Goal: Use online tool/utility: Utilize a website feature to perform a specific function

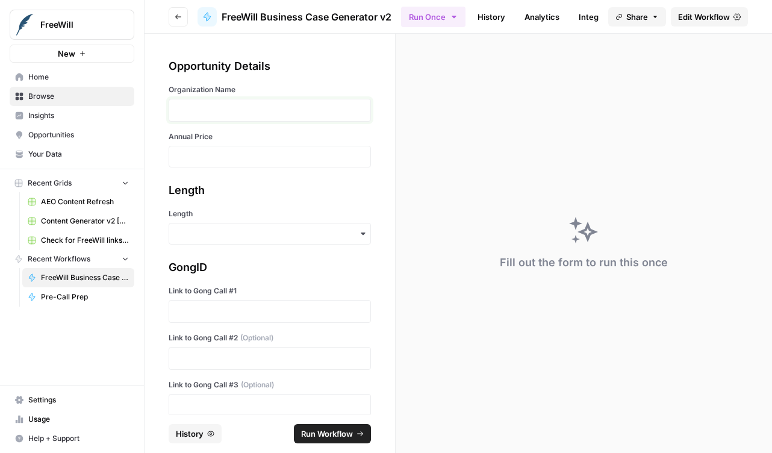
click at [316, 107] on p at bounding box center [269, 110] width 187 height 12
click at [284, 160] on input "Annual Price" at bounding box center [269, 156] width 187 height 11
click at [288, 324] on div "GongID Link to Gong Call #1 Link to Gong Call #2 (Optional) Link to Gong Call #…" at bounding box center [270, 338] width 202 height 158
click at [288, 319] on div at bounding box center [270, 311] width 202 height 23
click at [289, 313] on p at bounding box center [269, 311] width 187 height 12
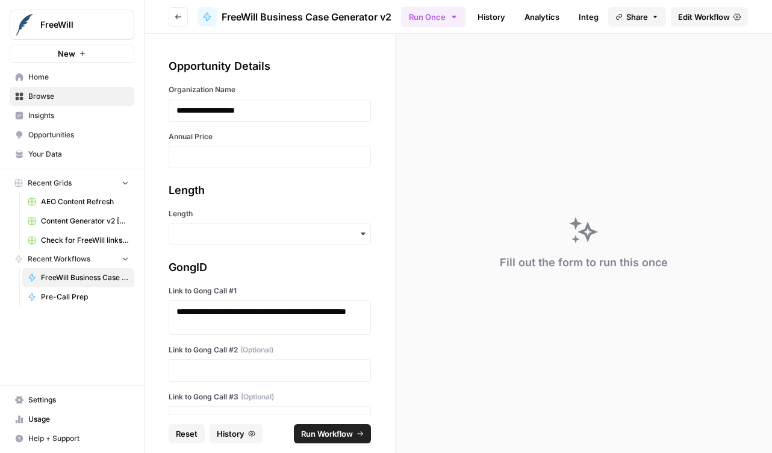
click at [281, 360] on div at bounding box center [270, 370] width 202 height 23
click at [275, 373] on p at bounding box center [269, 370] width 187 height 12
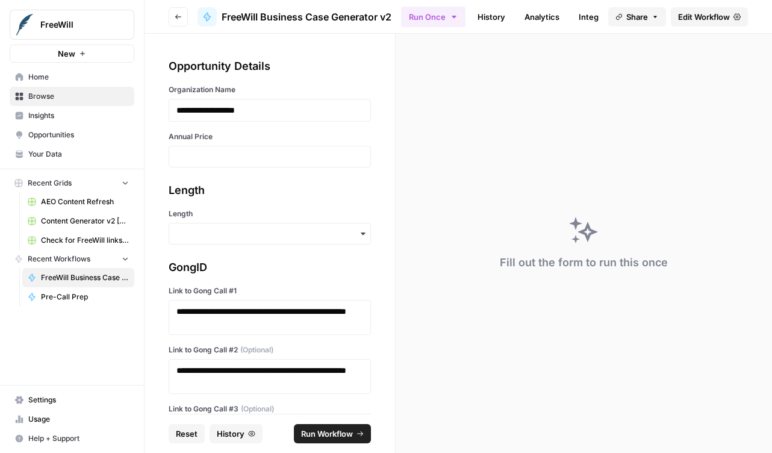
click at [263, 162] on div at bounding box center [270, 157] width 202 height 22
click at [262, 152] on input "Annual Price" at bounding box center [269, 156] width 187 height 11
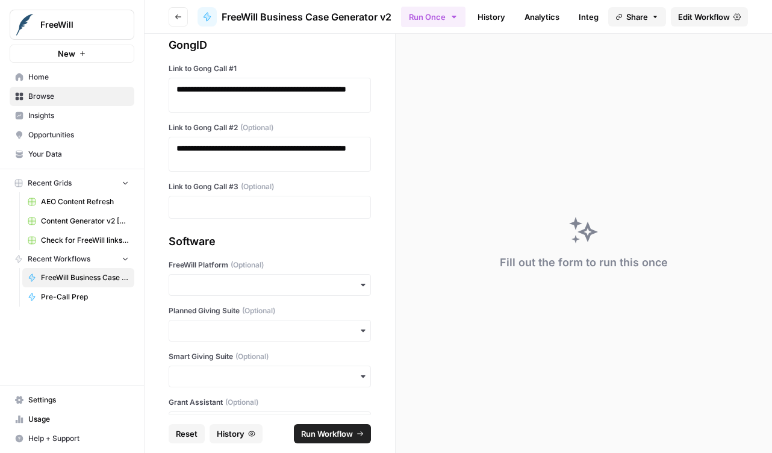
scroll to position [221, 0]
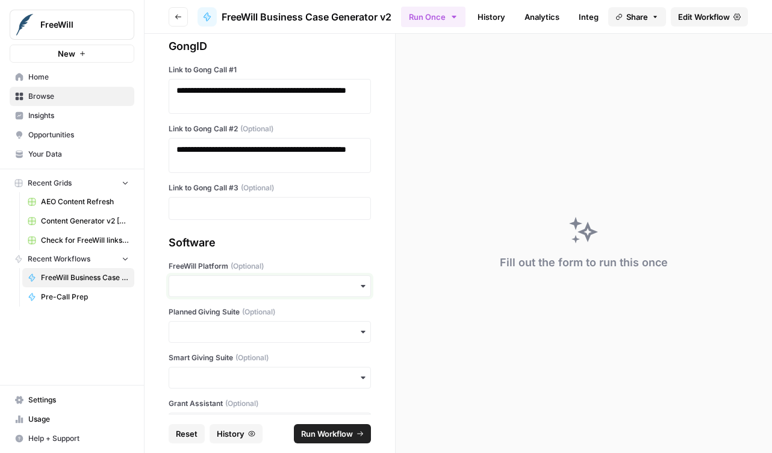
click at [276, 288] on input "FreeWill Platform (Optional)" at bounding box center [269, 286] width 187 height 12
click at [263, 343] on div "No" at bounding box center [269, 341] width 201 height 23
click at [291, 378] on input "Smart Giving Suite (Optional)" at bounding box center [269, 378] width 187 height 12
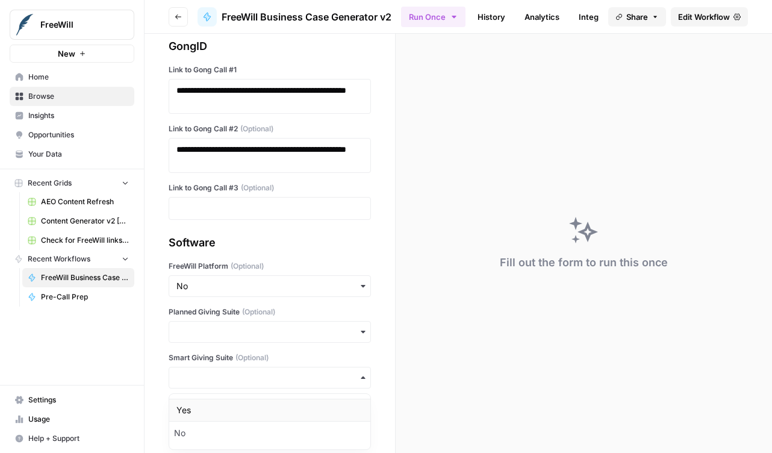
click at [270, 404] on div "Yes" at bounding box center [269, 410] width 201 height 23
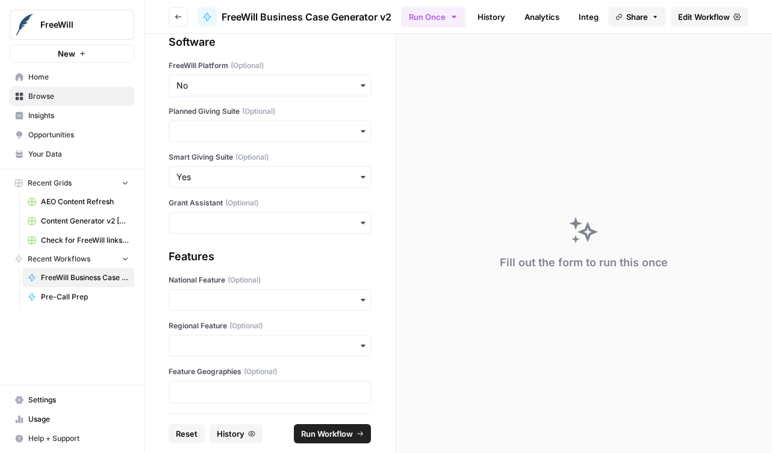
scroll to position [420, 0]
click at [268, 334] on div "Regional Feature (Optional)" at bounding box center [270, 340] width 202 height 36
click at [265, 349] on input "Regional Feature (Optional)" at bounding box center [269, 347] width 187 height 12
click at [248, 382] on div "Yes" at bounding box center [269, 379] width 201 height 23
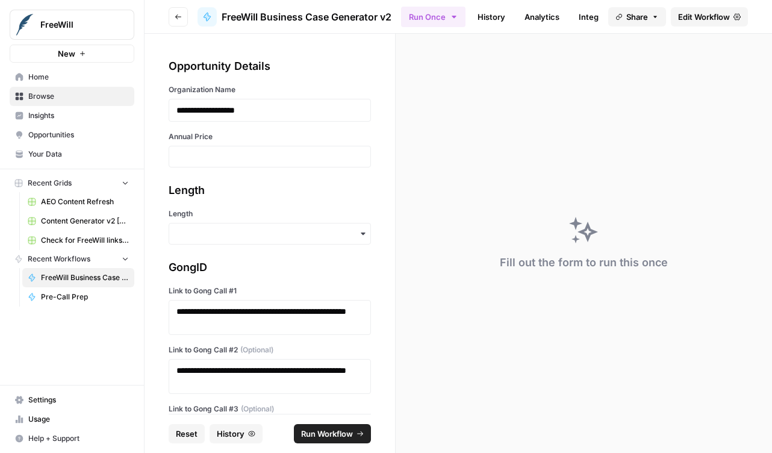
scroll to position [426, 0]
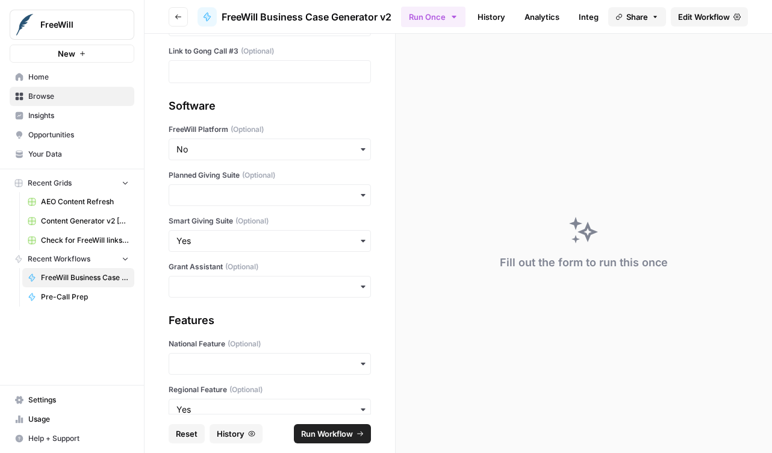
click at [323, 438] on span "Run Workflow" at bounding box center [327, 434] width 52 height 12
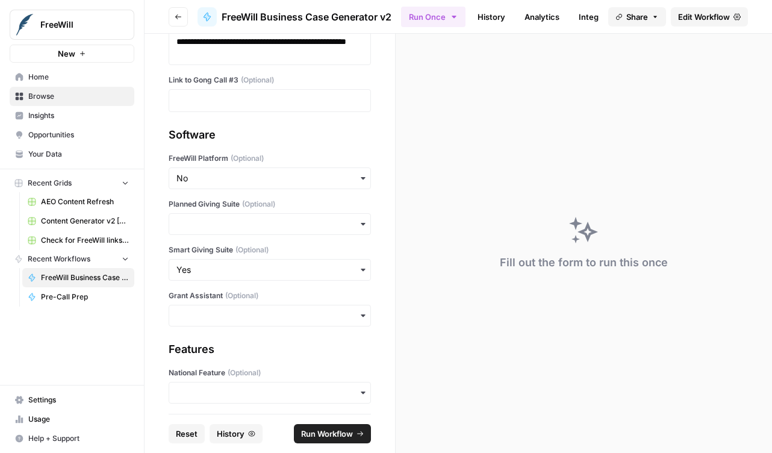
scroll to position [387, 0]
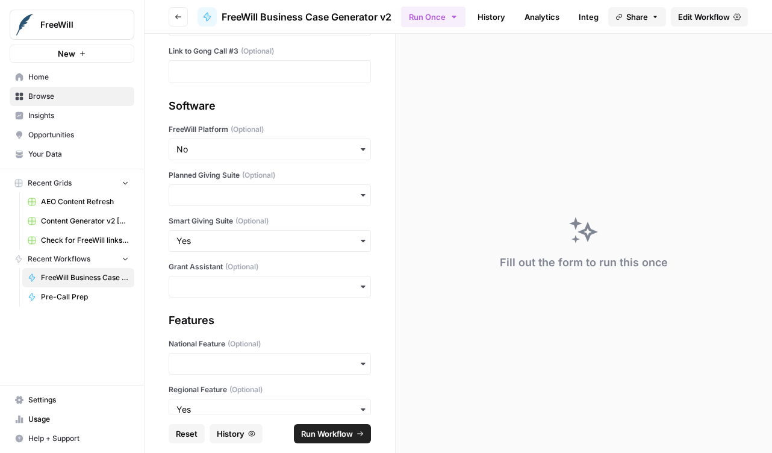
click at [322, 432] on span "Run Workflow" at bounding box center [327, 434] width 52 height 12
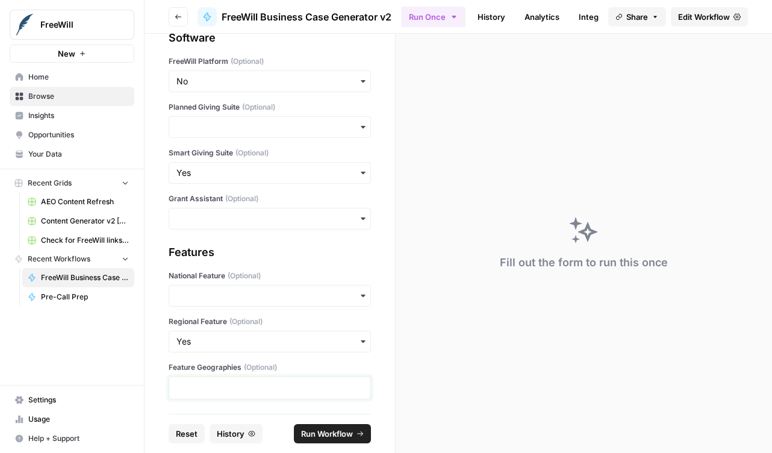
click at [292, 385] on p at bounding box center [269, 388] width 187 height 12
click at [291, 296] on input "National Feature (Optional)" at bounding box center [269, 296] width 187 height 12
click at [296, 265] on div "Features National Feature (Optional) Regional Feature (Optional) Feature Geogra…" at bounding box center [270, 321] width 202 height 155
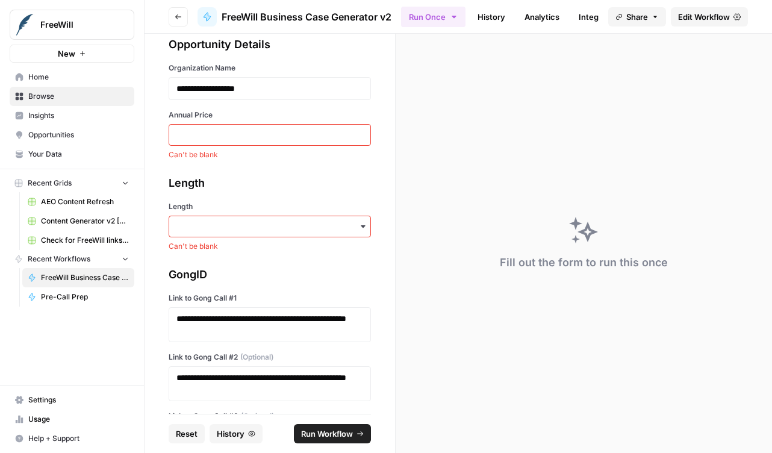
scroll to position [7, 0]
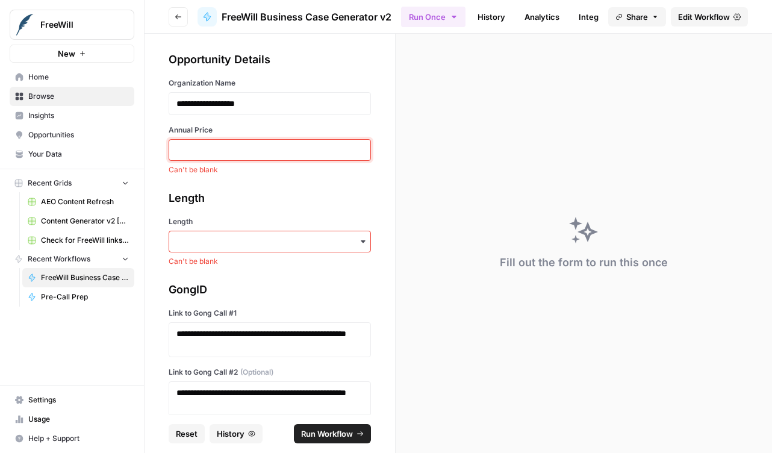
click at [285, 152] on input "Annual Price" at bounding box center [269, 150] width 187 height 11
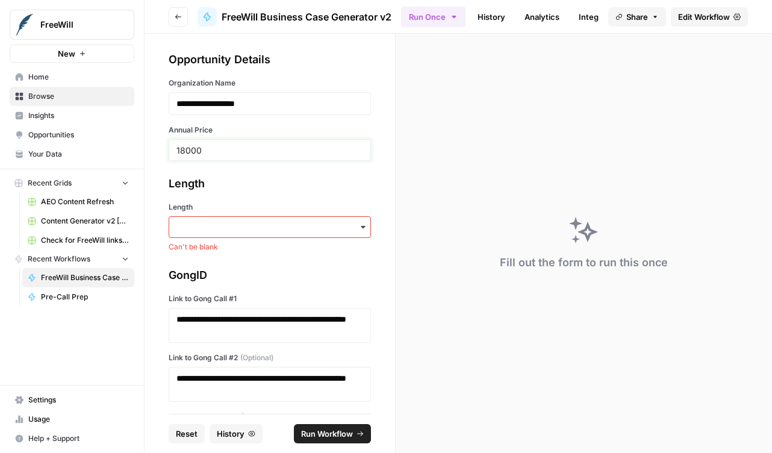
type input "18000"
click at [275, 222] on input "Length" at bounding box center [269, 227] width 187 height 12
click at [257, 282] on div "Short" at bounding box center [269, 282] width 201 height 23
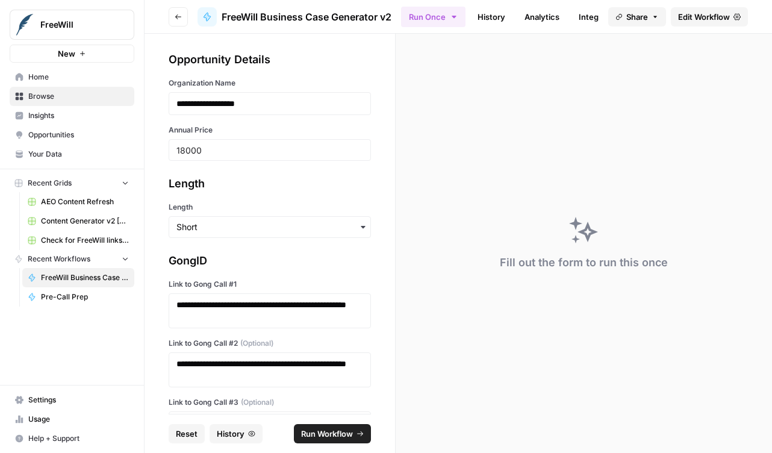
click at [324, 428] on span "Run Workflow" at bounding box center [327, 434] width 52 height 12
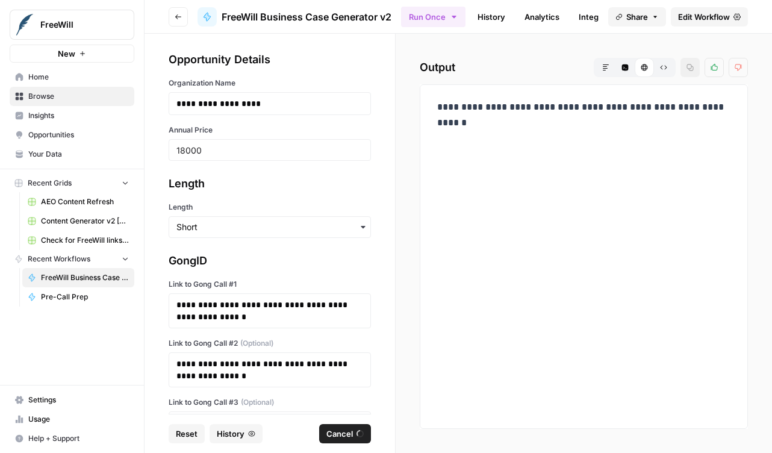
click at [528, 163] on div "**********" at bounding box center [584, 257] width 308 height 324
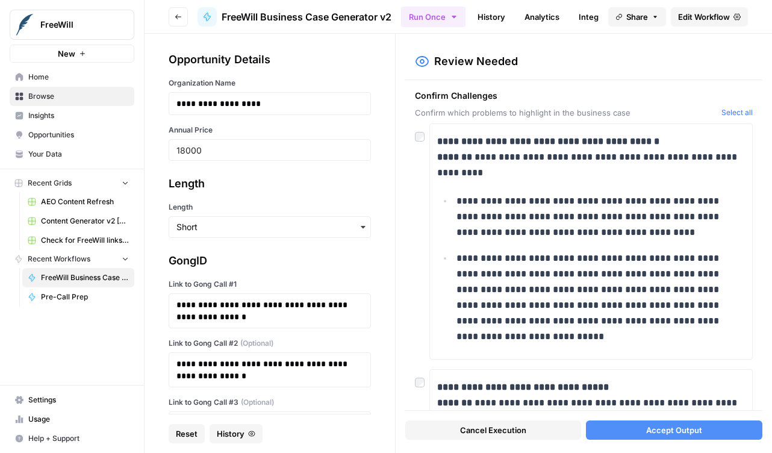
click at [425, 134] on div at bounding box center [422, 132] width 14 height 19
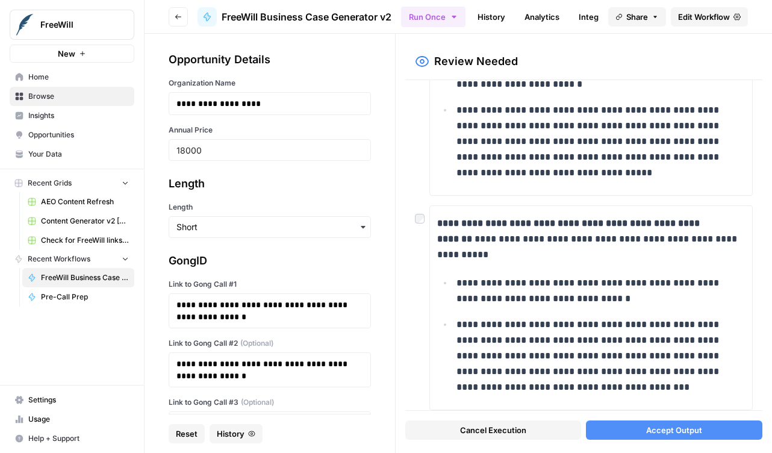
scroll to position [602, 0]
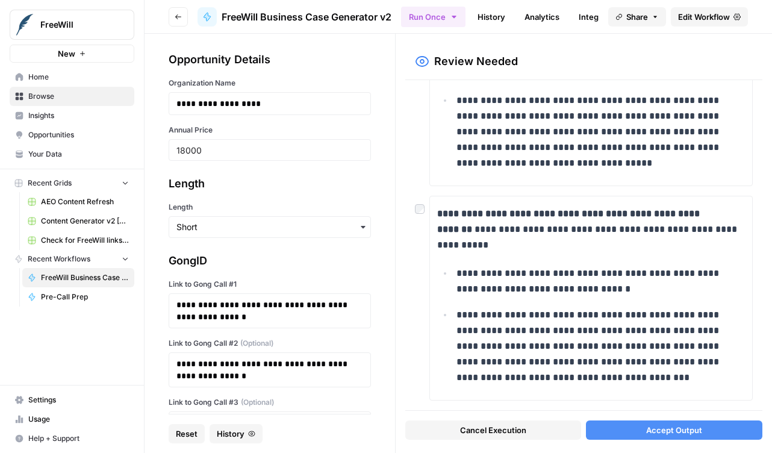
click at [634, 434] on button "Accept Output" at bounding box center [674, 429] width 176 height 19
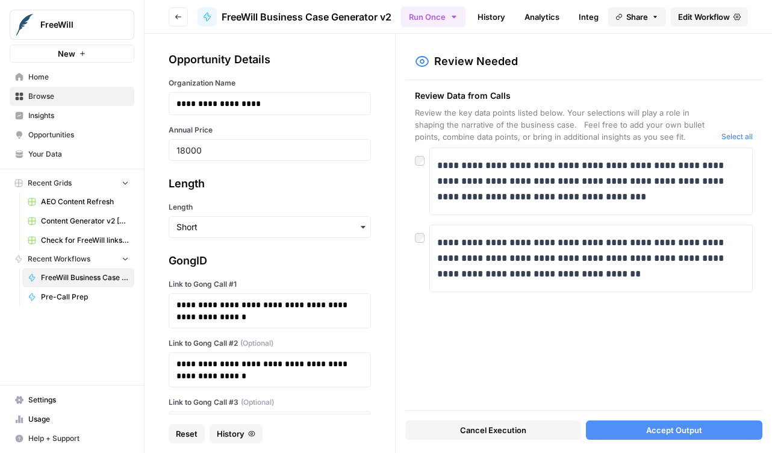
click at [417, 150] on div at bounding box center [422, 157] width 14 height 19
click at [629, 425] on button "Accept Output" at bounding box center [674, 429] width 176 height 19
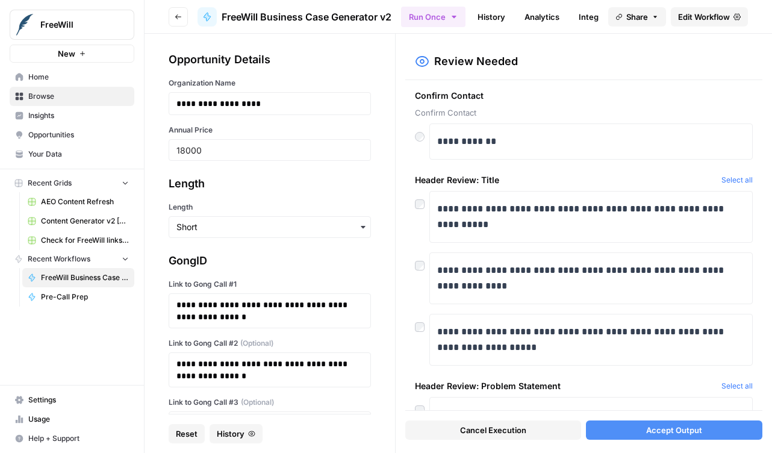
scroll to position [140, 0]
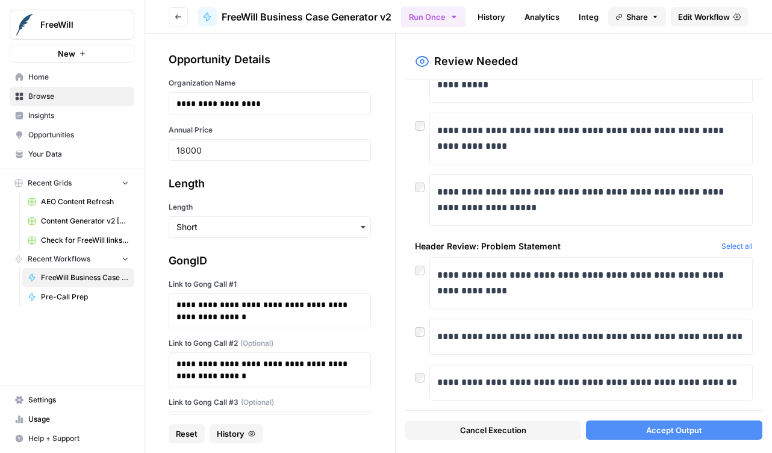
click at [413, 330] on div "**********" at bounding box center [583, 245] width 357 height 330
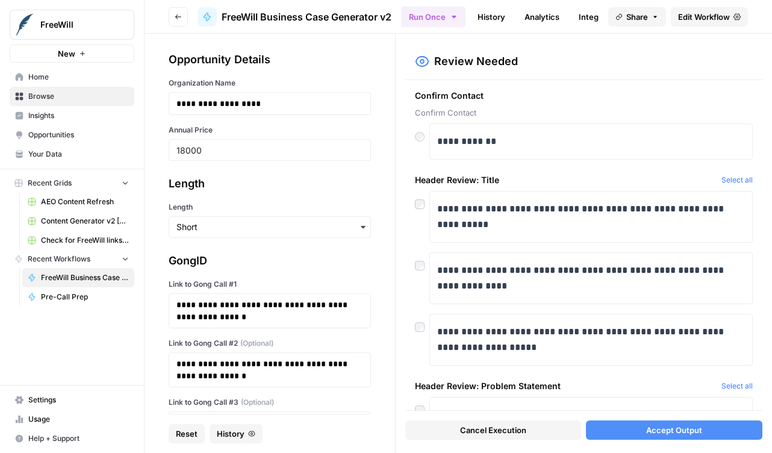
scroll to position [1, 0]
click at [635, 430] on button "Accept Output" at bounding box center [674, 429] width 176 height 19
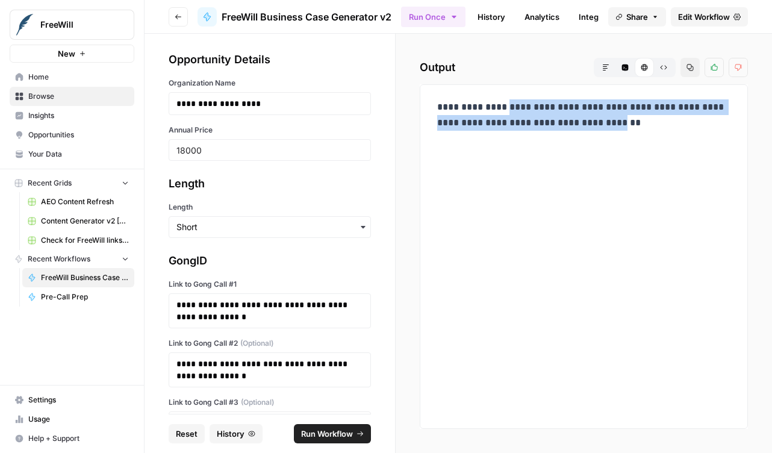
drag, startPoint x: 491, startPoint y: 105, endPoint x: 673, endPoint y: 129, distance: 184.1
click at [673, 129] on p "**********" at bounding box center [583, 114] width 293 height 31
copy p "**********"
